Goal: Find specific page/section: Find specific page/section

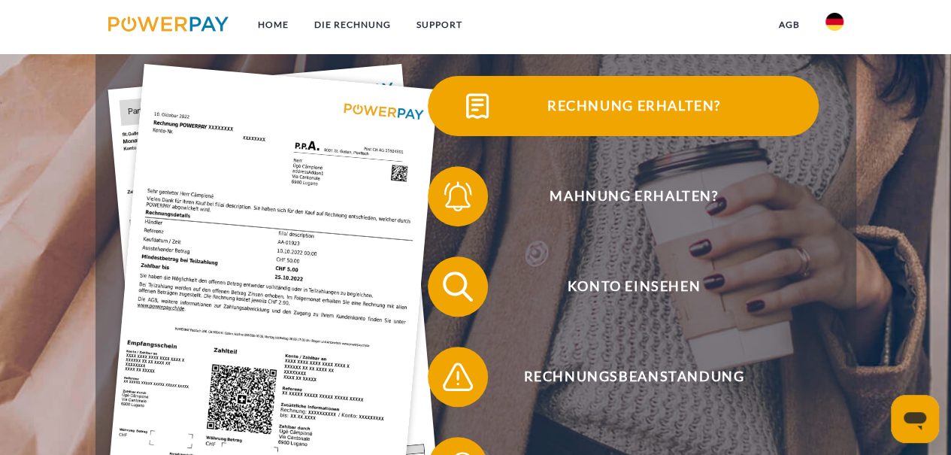
scroll to position [301, 0]
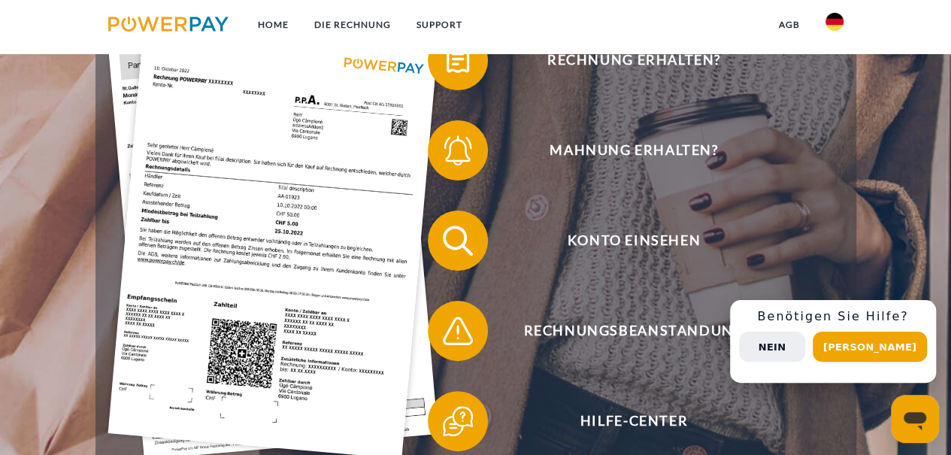
click at [793, 350] on button "Nein" at bounding box center [772, 347] width 66 height 30
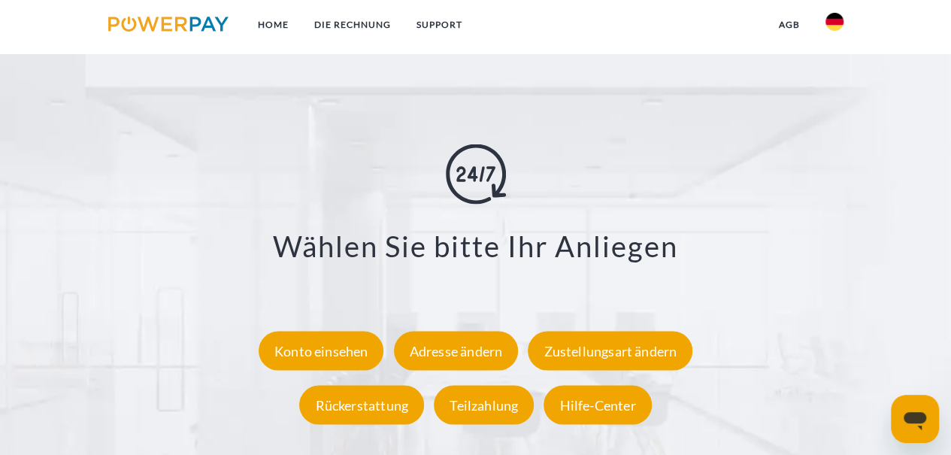
scroll to position [2482, 0]
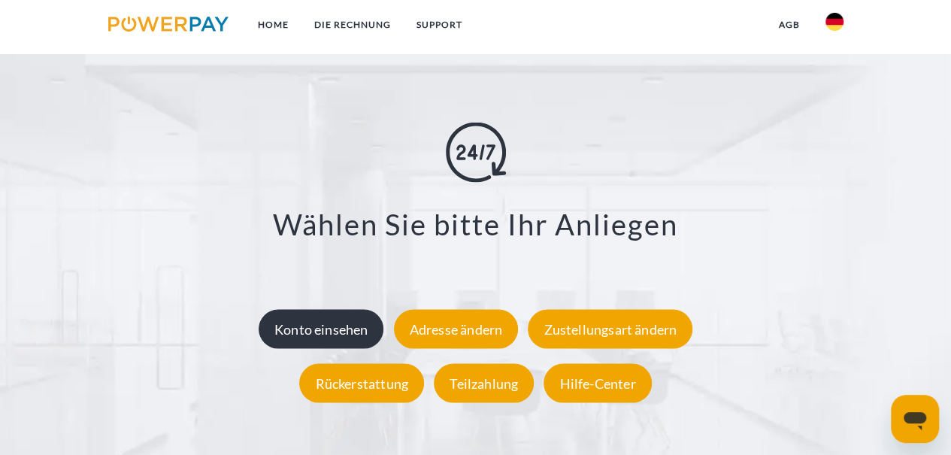
click at [320, 329] on div "Konto einsehen" at bounding box center [322, 328] width 126 height 39
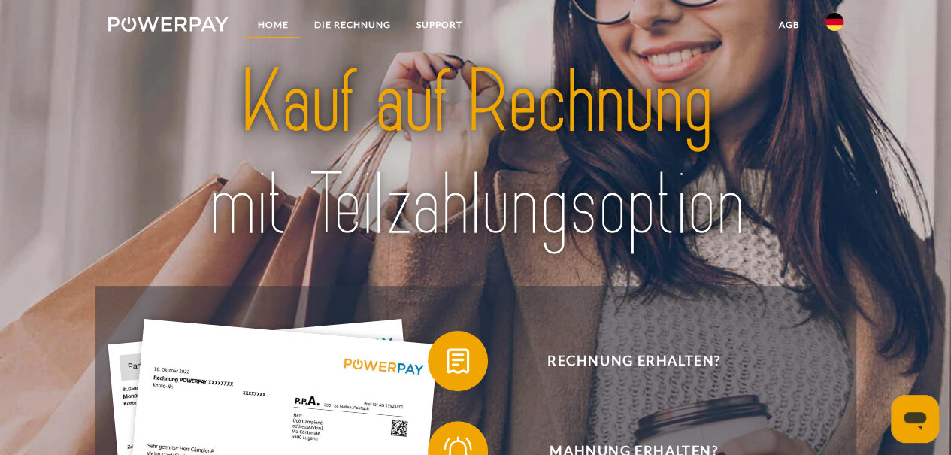
click at [284, 25] on link "Home" at bounding box center [272, 24] width 56 height 27
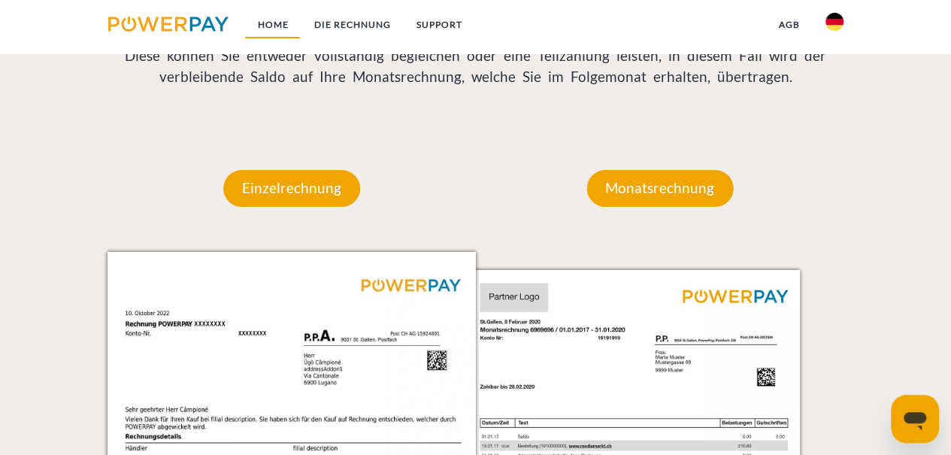
scroll to position [1278, 0]
